Goal: Information Seeking & Learning: Learn about a topic

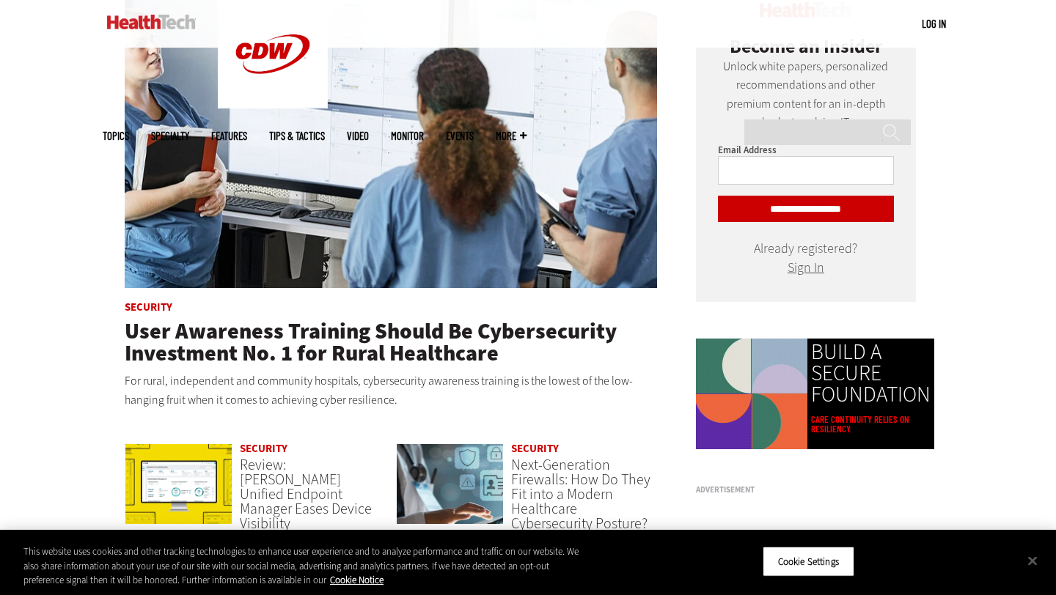
scroll to position [744, 0]
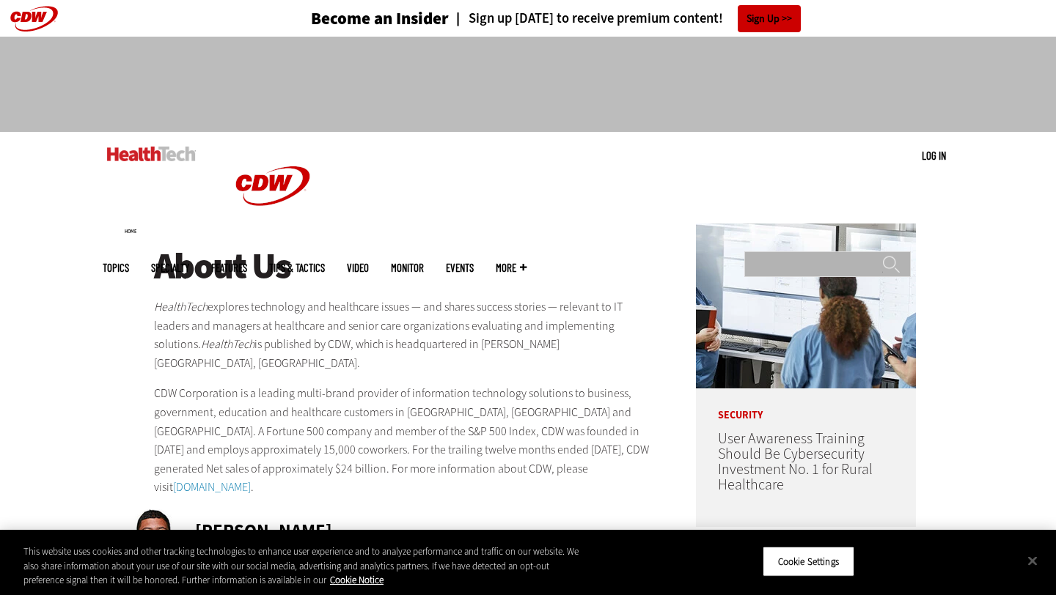
click at [774, 252] on input "Search" at bounding box center [827, 265] width 166 height 26
type input "*******"
click at [882, 255] on input "******" at bounding box center [891, 269] width 18 height 29
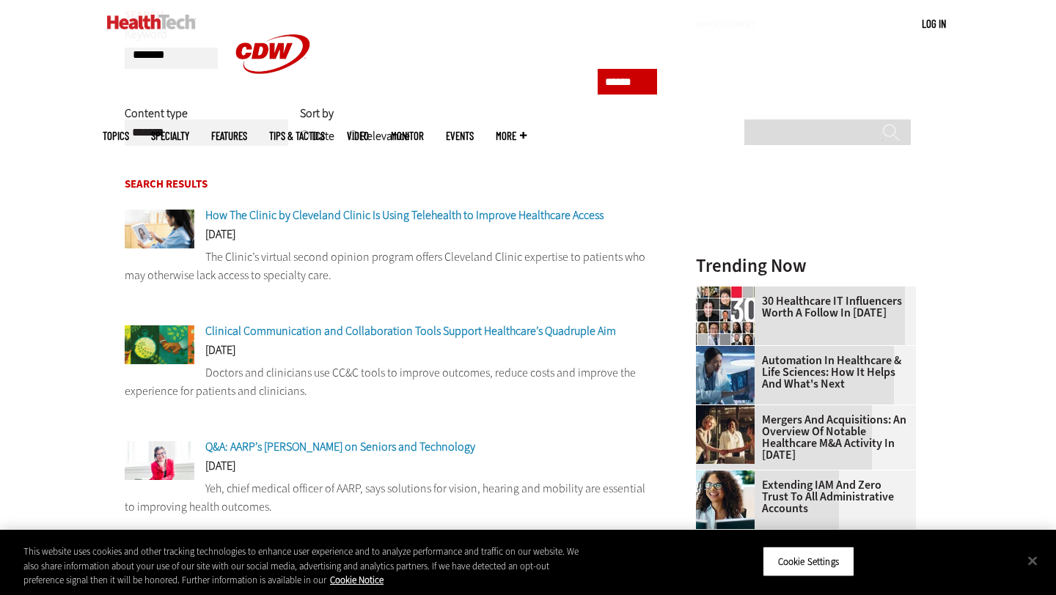
scroll to position [205, 0]
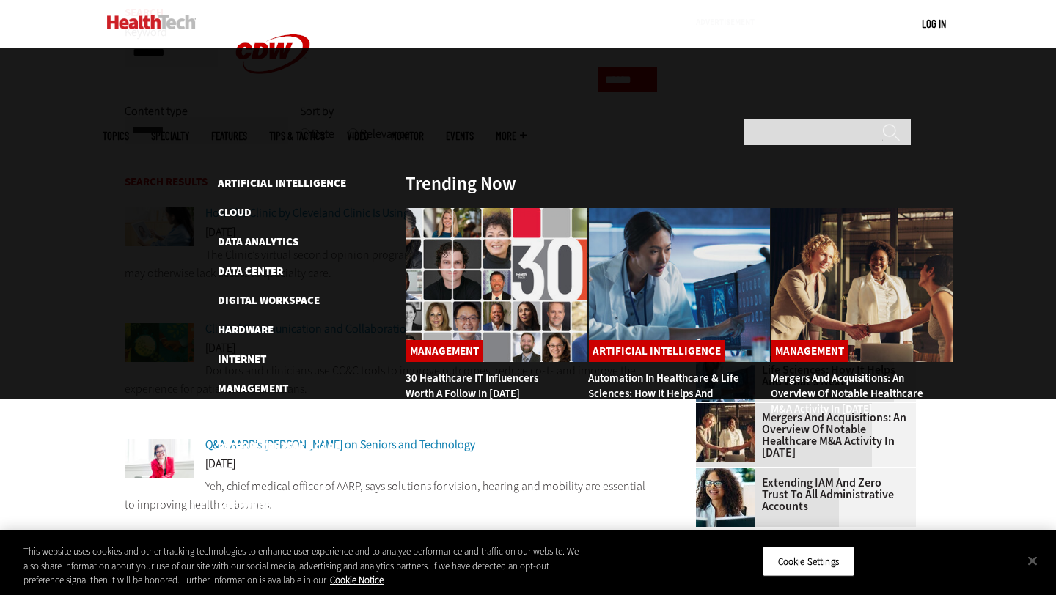
click at [129, 131] on span "Topics" at bounding box center [116, 136] width 26 height 11
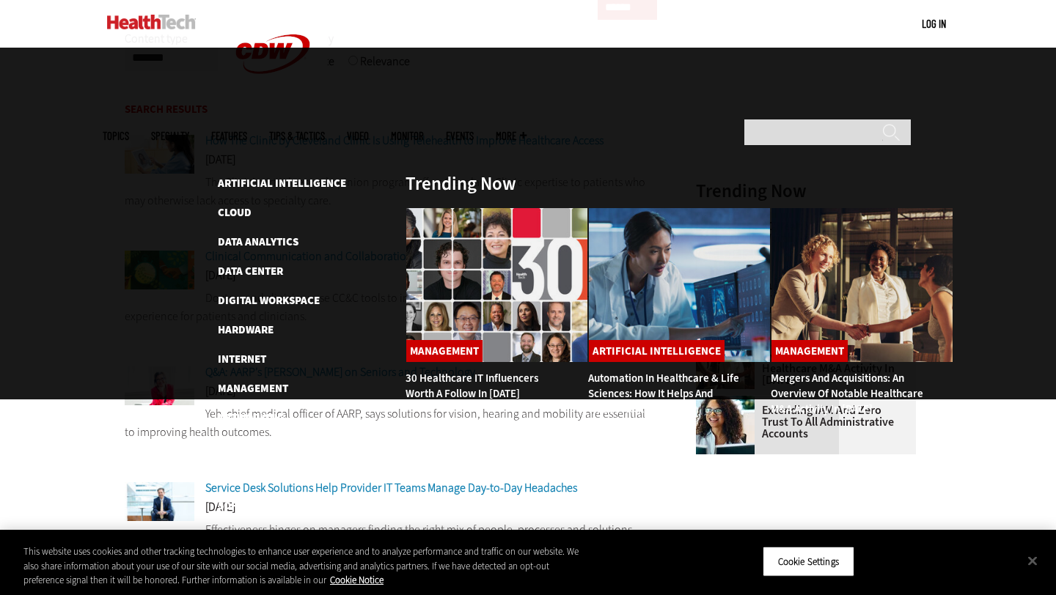
scroll to position [286, 0]
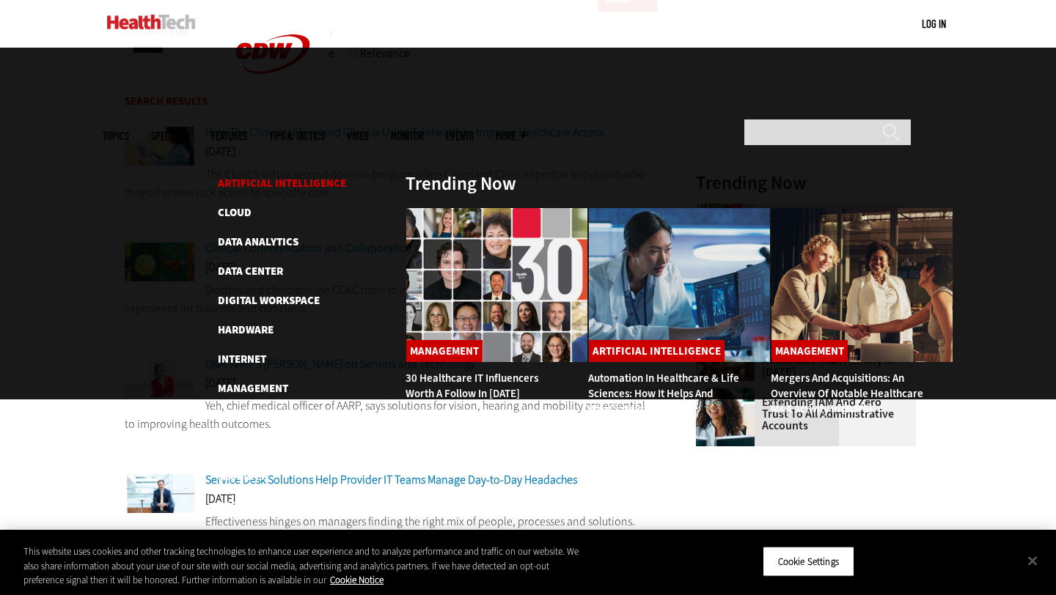
click at [267, 176] on link "Artificial Intelligence" at bounding box center [282, 183] width 128 height 15
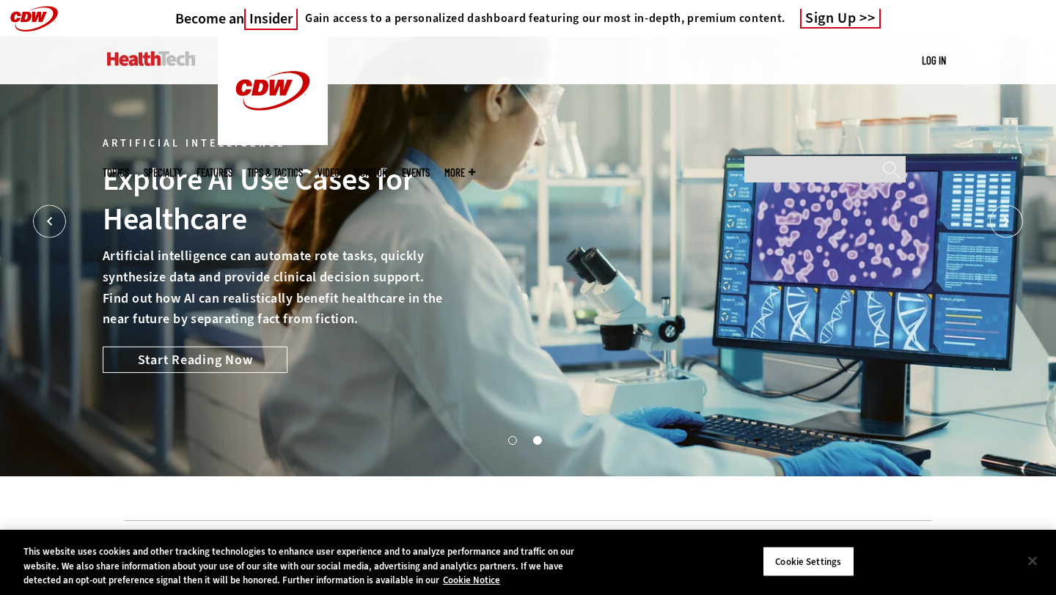
click at [1026, 555] on button "Close" at bounding box center [1032, 561] width 32 height 32
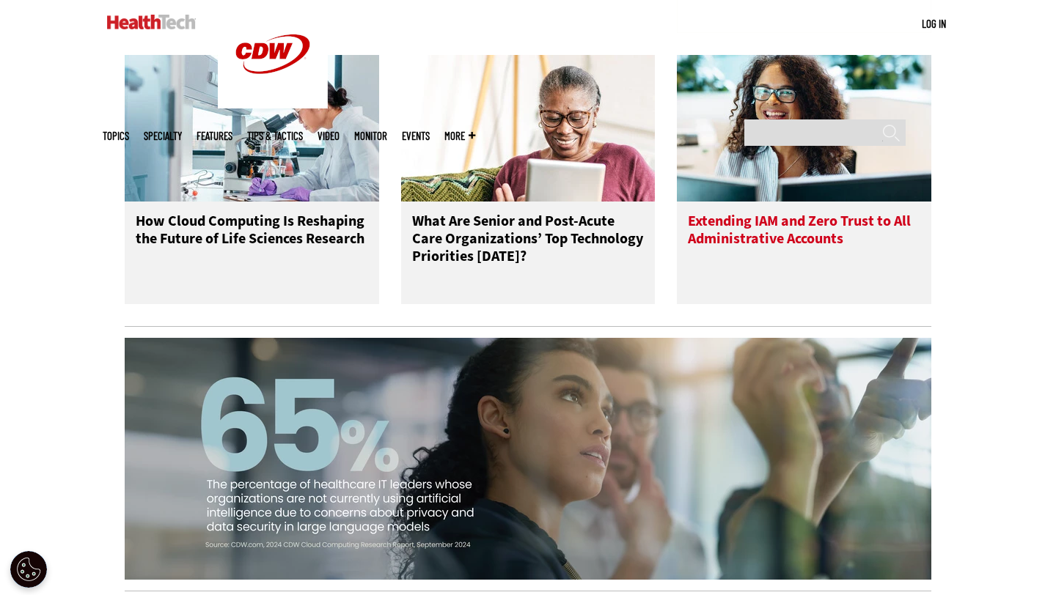
scroll to position [1227, 0]
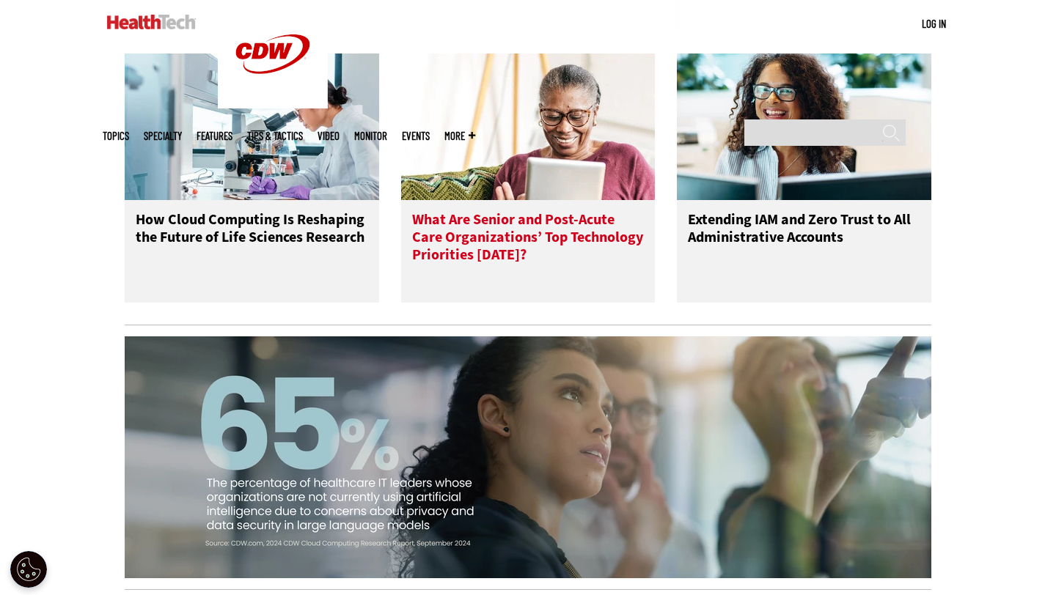
click at [488, 270] on h3 "What Are Senior and Post-Acute Care Organizations’ Top Technology Priorities [D…" at bounding box center [528, 240] width 232 height 59
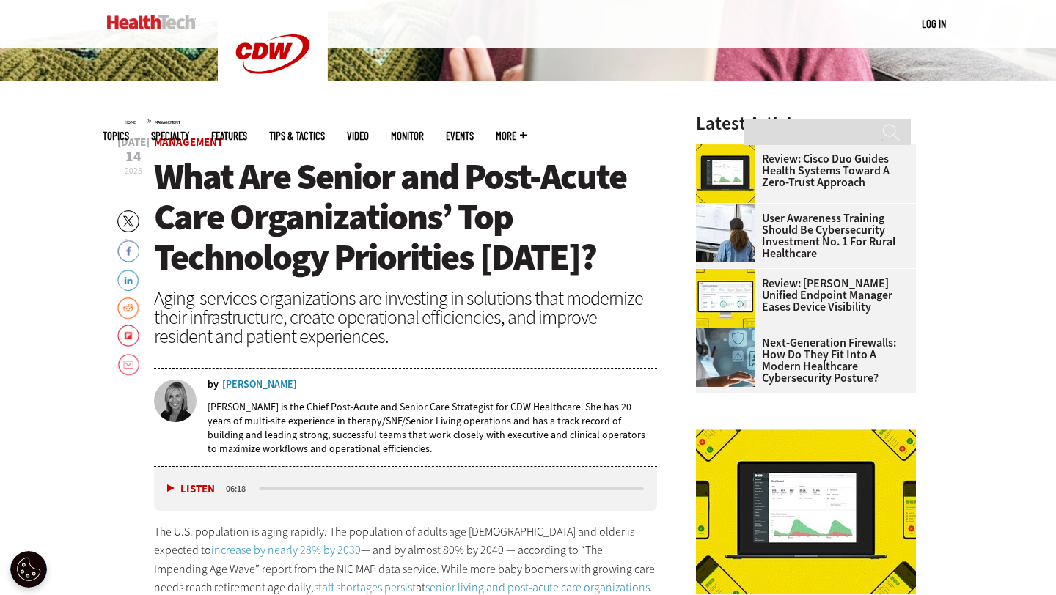
scroll to position [419, 0]
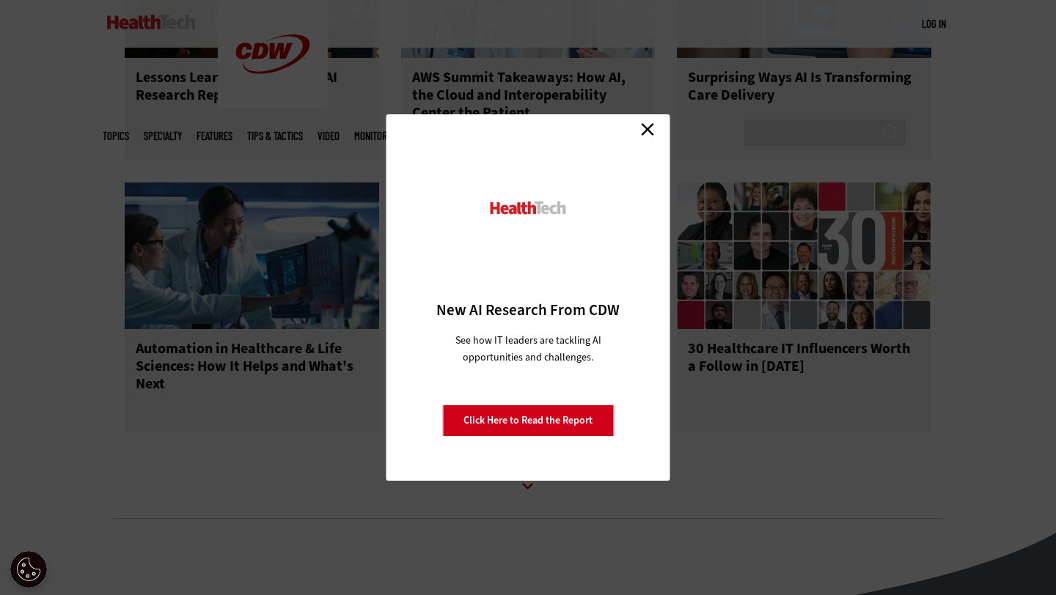
scroll to position [1931, 0]
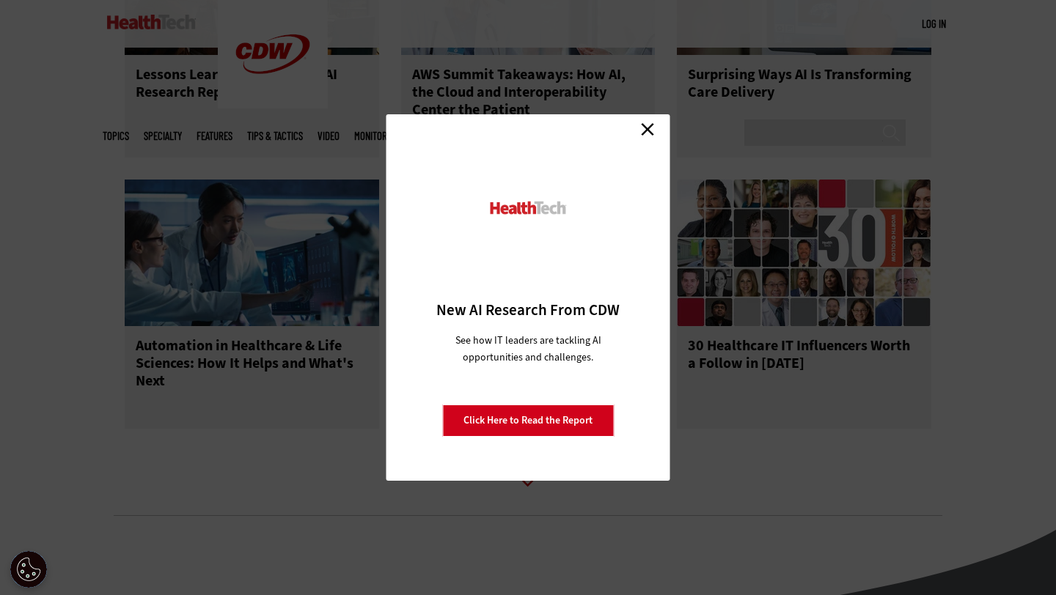
click at [644, 130] on link "Close" at bounding box center [647, 129] width 22 height 22
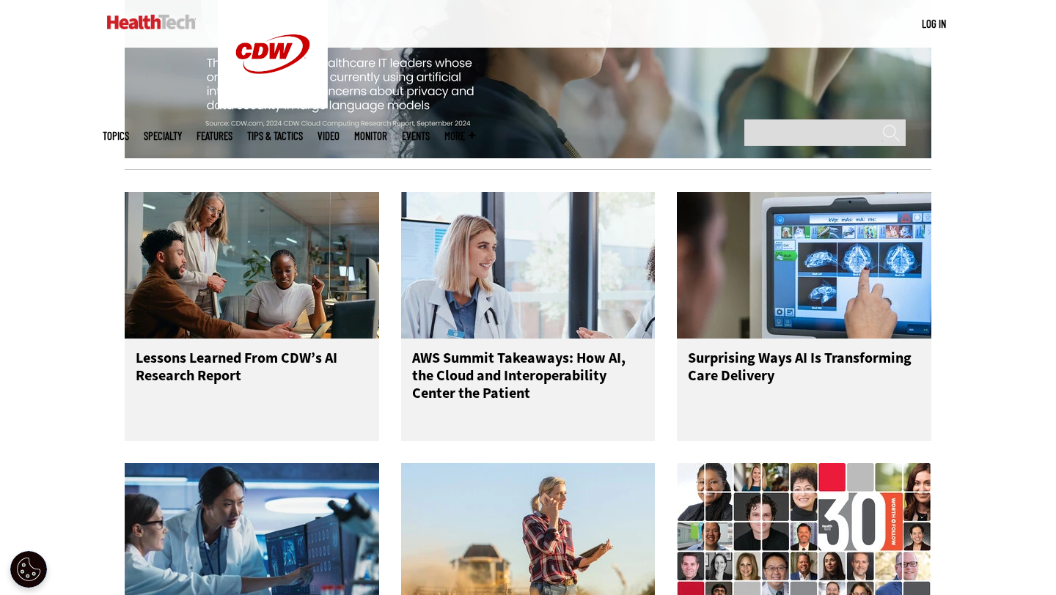
scroll to position [1646, 0]
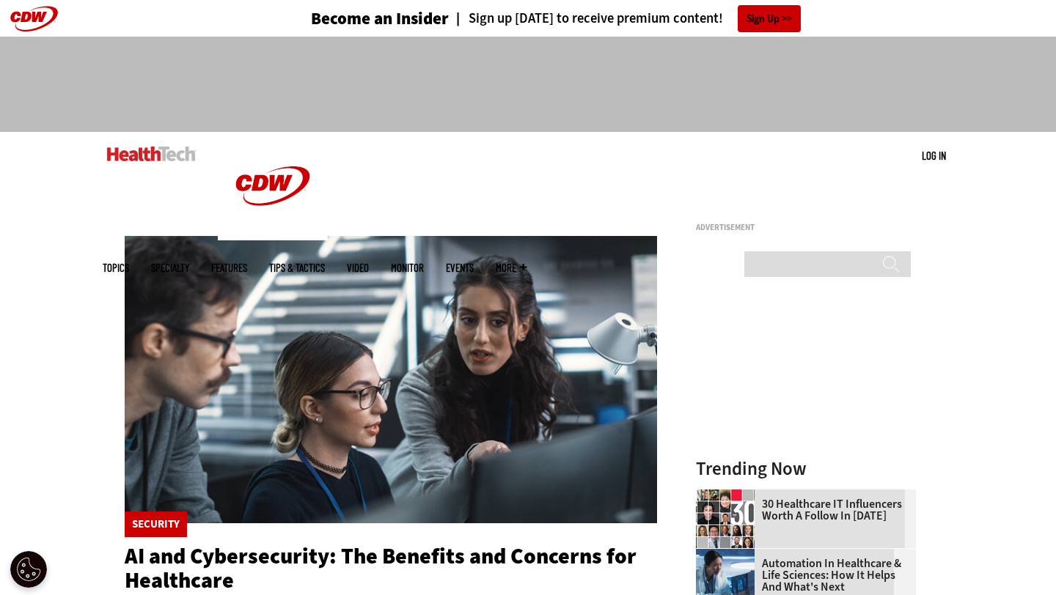
click at [527, 263] on span "More" at bounding box center [511, 268] width 31 height 11
click at [803, 252] on input "Search" at bounding box center [827, 265] width 166 height 26
type input "*******"
click at [882, 255] on input "******" at bounding box center [891, 269] width 18 height 29
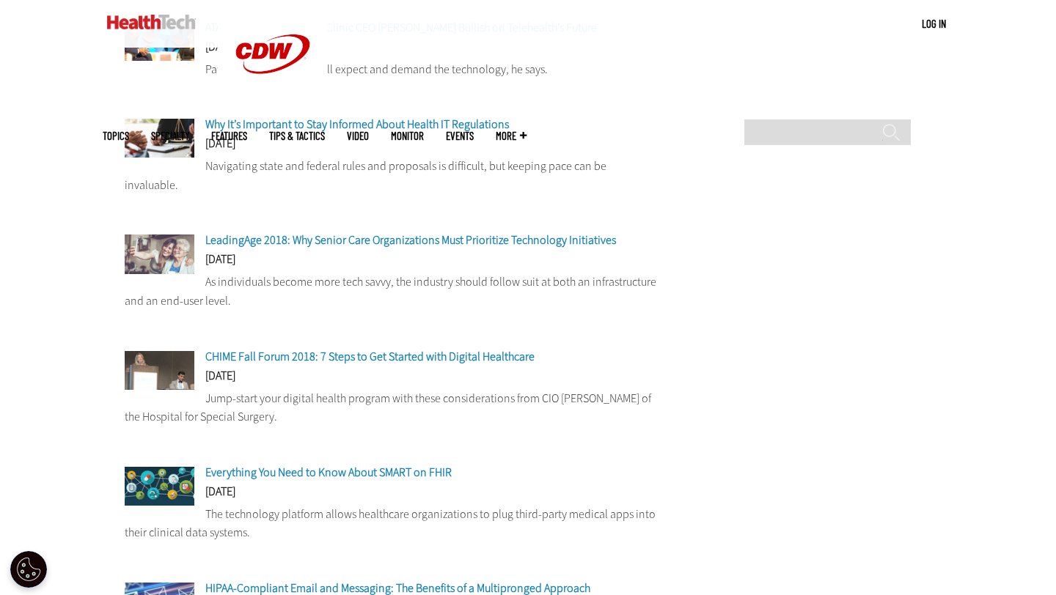
scroll to position [838, 0]
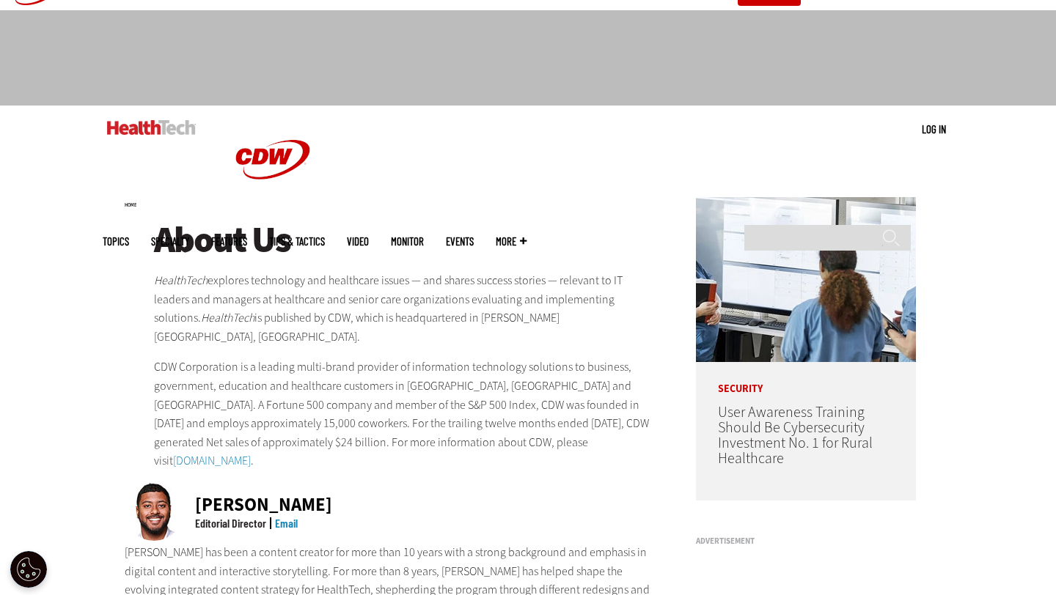
scroll to position [23, 0]
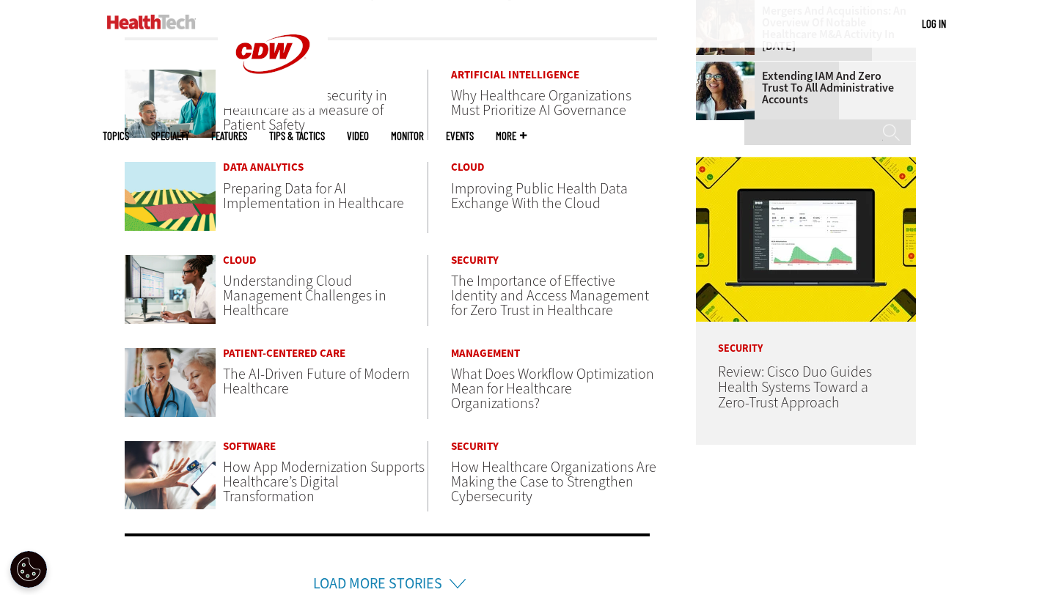
scroll to position [631, 0]
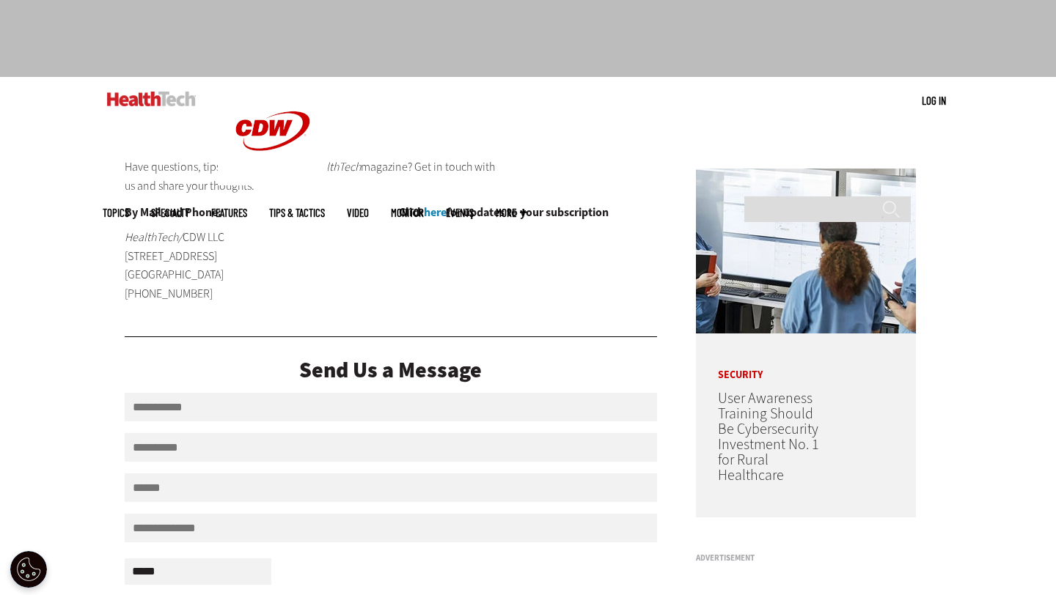
scroll to position [56, 0]
